Goal: Navigation & Orientation: Find specific page/section

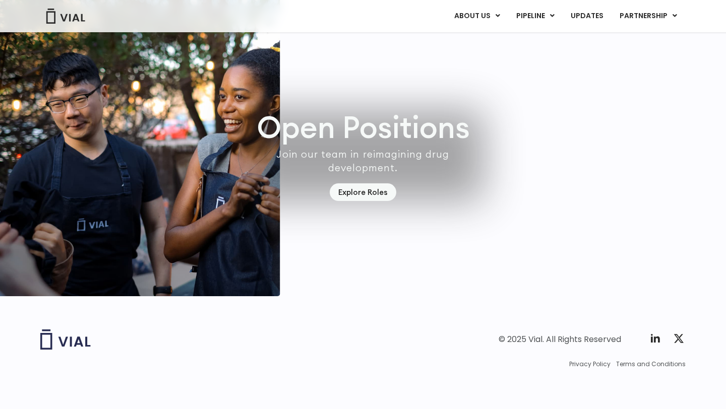
scroll to position [2951, 0]
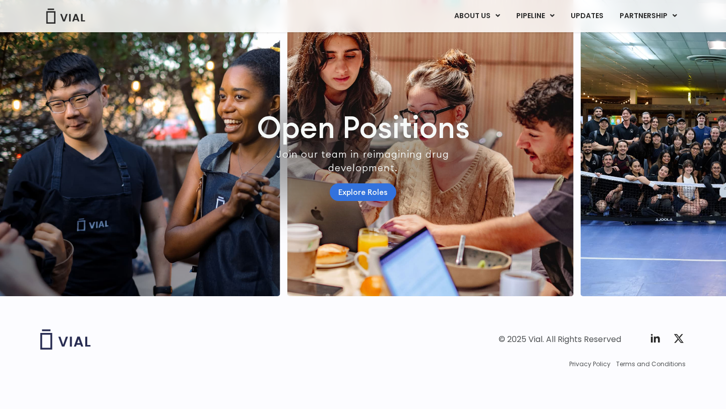
click at [372, 187] on link "Explore Roles" at bounding box center [363, 192] width 67 height 18
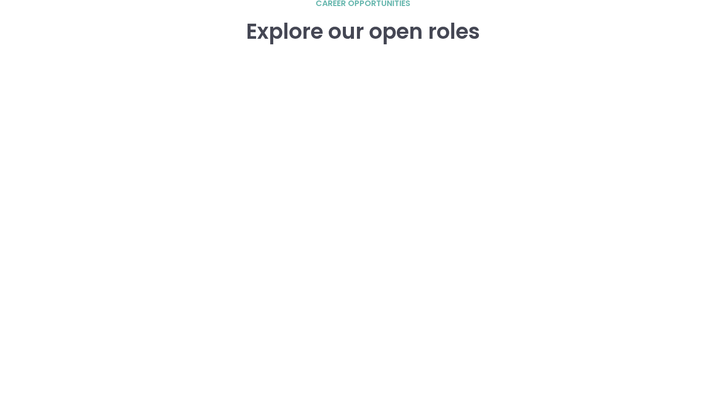
scroll to position [1477, 0]
